Goal: Information Seeking & Learning: Learn about a topic

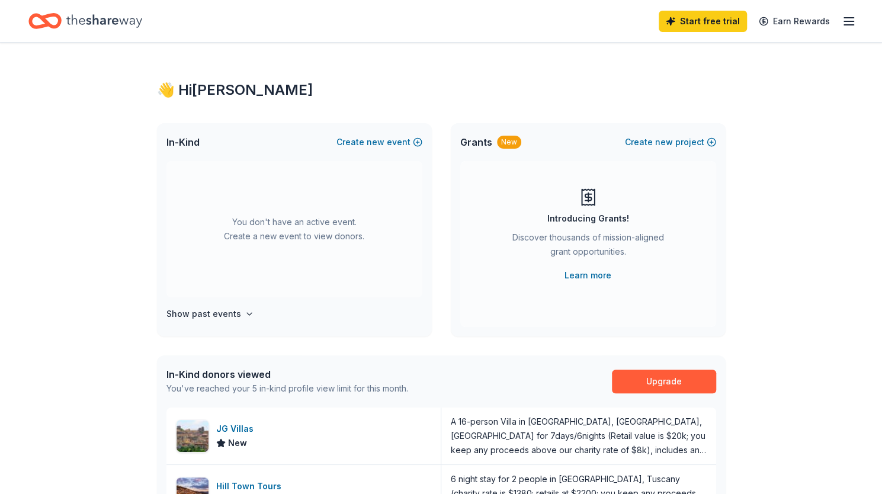
click at [14, 168] on div "👋 Hi [PERSON_NAME] In-Kind Create new event You don't have an active event. Cre…" at bounding box center [441, 456] width 882 height 827
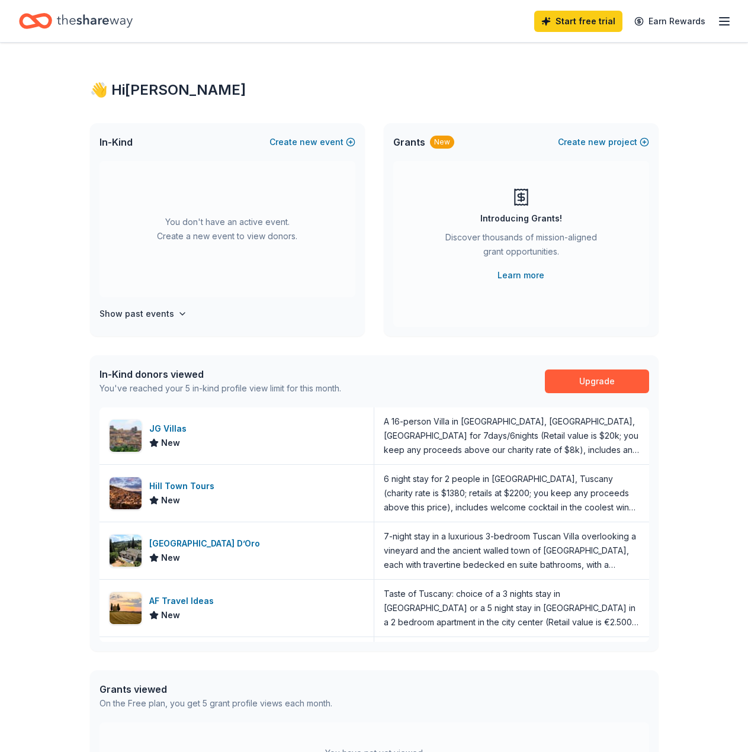
click at [714, 20] on div "Start free trial Earn Rewards" at bounding box center [632, 21] width 197 height 28
click at [719, 20] on icon "button" at bounding box center [724, 21] width 14 height 14
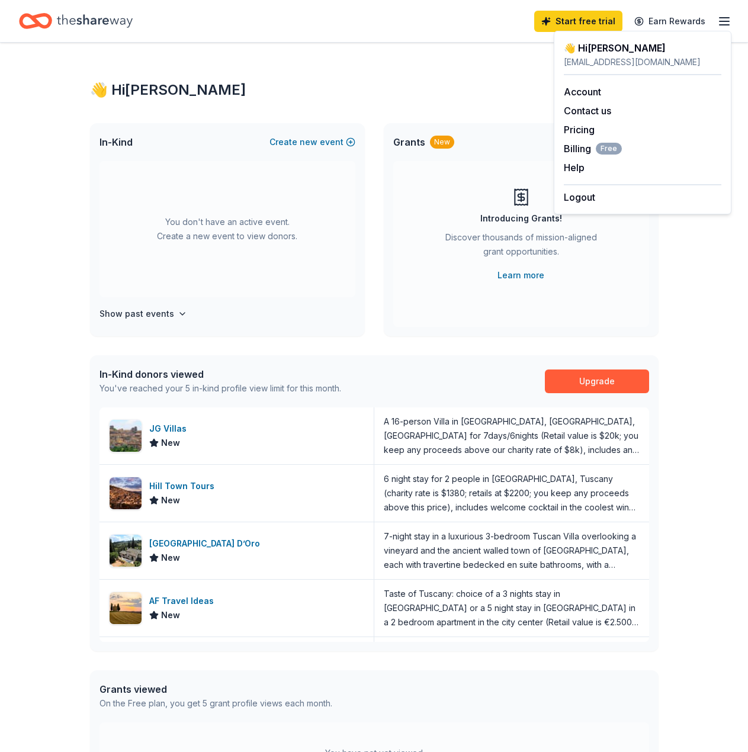
click at [720, 24] on icon "button" at bounding box center [724, 21] width 14 height 14
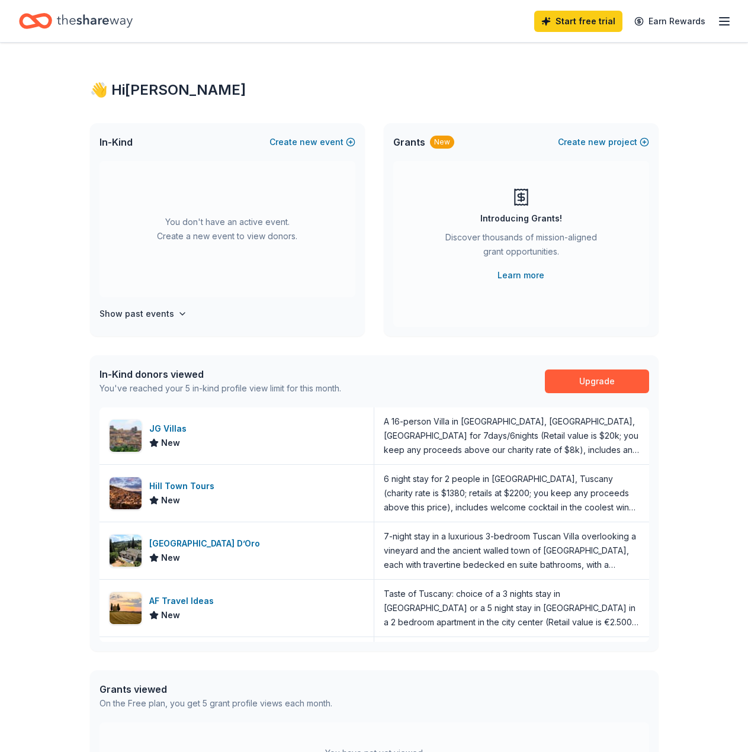
click at [713, 7] on div "Start free trial Earn Rewards" at bounding box center [374, 21] width 748 height 42
click at [722, 15] on icon "button" at bounding box center [724, 21] width 14 height 14
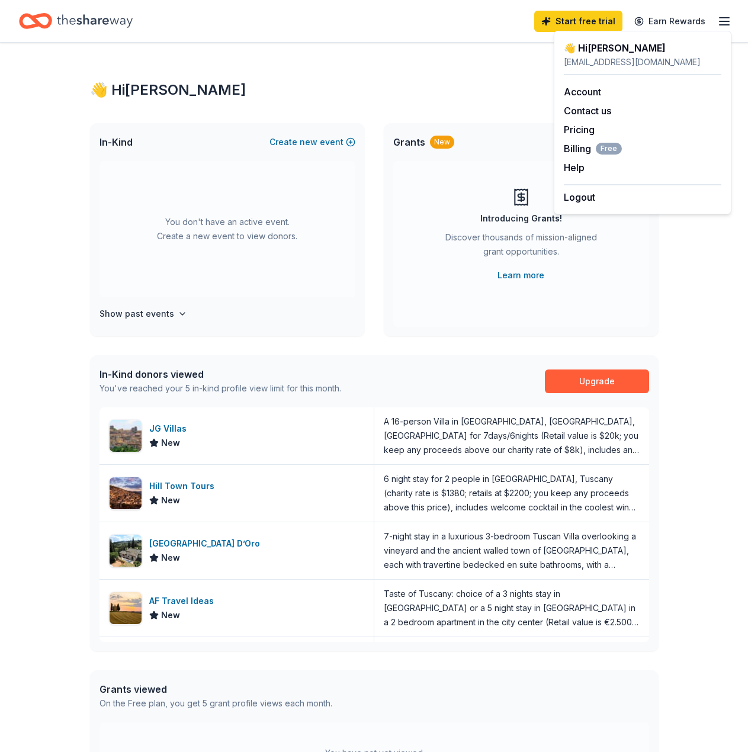
click at [722, 15] on icon "button" at bounding box center [724, 21] width 14 height 14
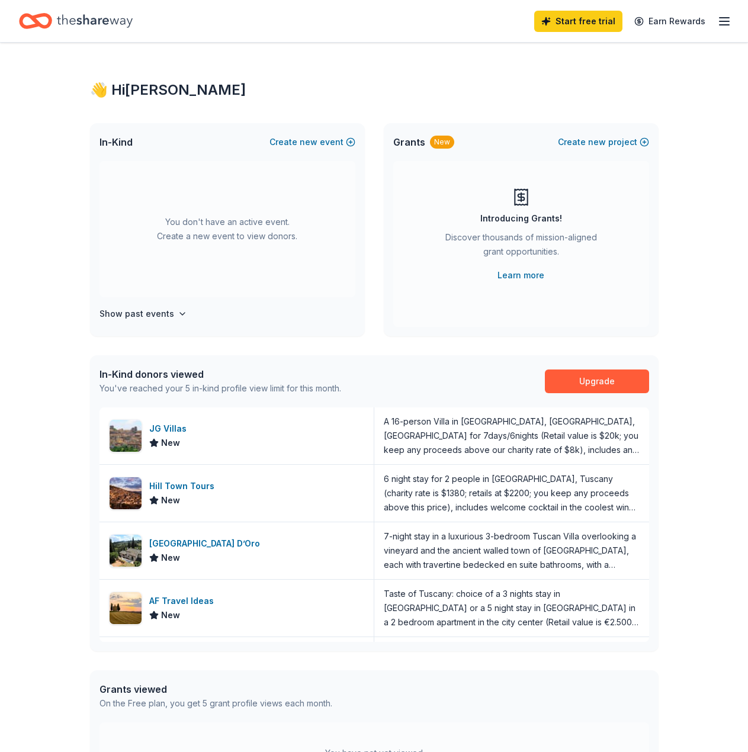
click at [716, 23] on div "Start free trial Earn Rewards" at bounding box center [632, 21] width 197 height 28
click at [723, 22] on icon "button" at bounding box center [724, 21] width 14 height 14
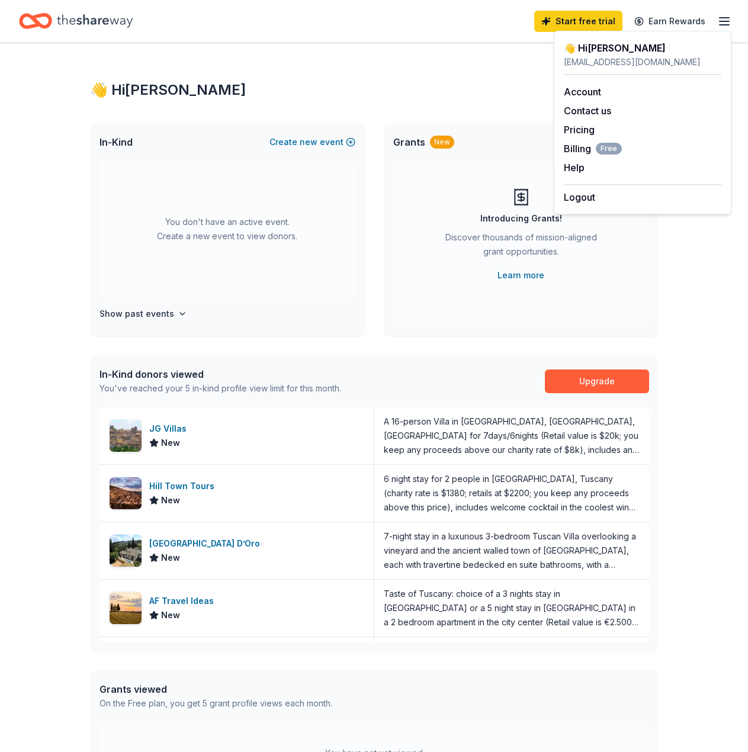
click at [515, 102] on div "👋 Hi Aubrey In-Kind Create new event You don't have an active event. Create a n…" at bounding box center [374, 456] width 606 height 827
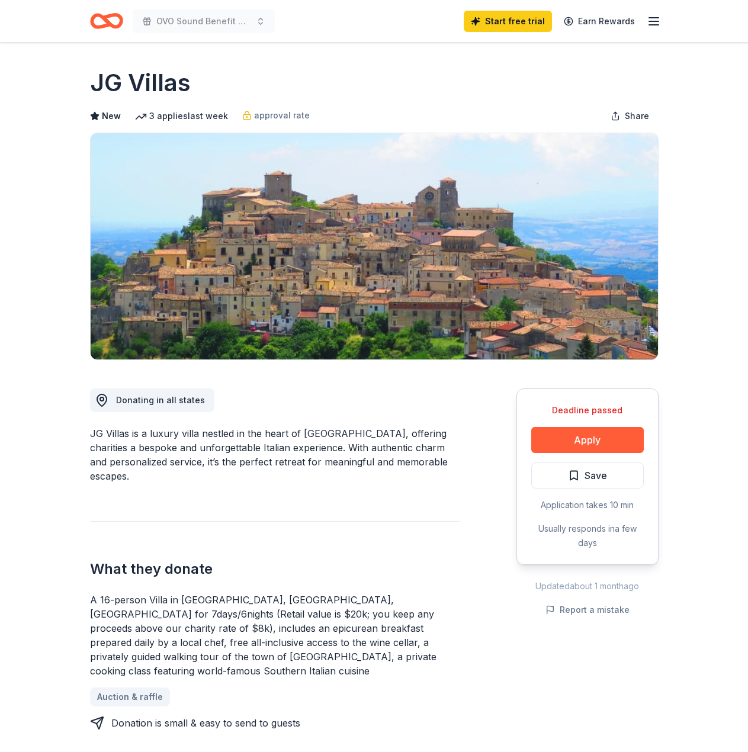
scroll to position [357, 0]
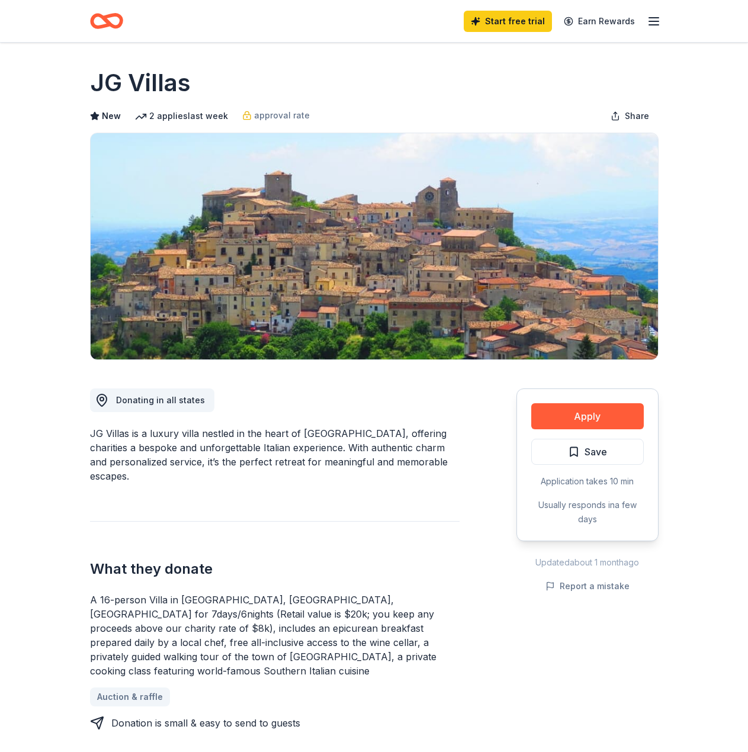
drag, startPoint x: 162, startPoint y: 477, endPoint x: 111, endPoint y: 460, distance: 54.1
click at [111, 460] on div "JG Villas is a luxury villa nestled in the heart of Calabria, offering charitie…" at bounding box center [274, 454] width 369 height 57
drag, startPoint x: 130, startPoint y: 477, endPoint x: 98, endPoint y: 451, distance: 41.2
click at [98, 451] on div "JG Villas is a luxury villa nestled in the heart of Calabria, offering charitie…" at bounding box center [274, 454] width 369 height 57
click at [512, 221] on img at bounding box center [374, 246] width 567 height 226
